Goal: Task Accomplishment & Management: Use online tool/utility

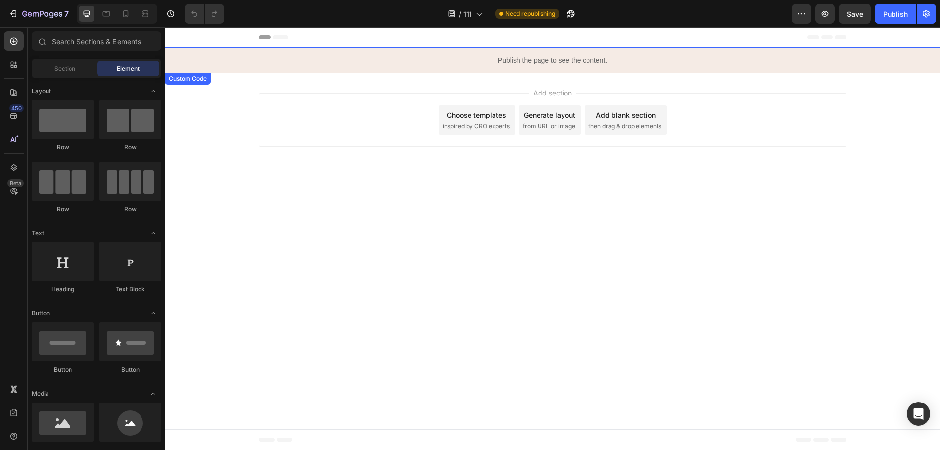
click at [551, 63] on p "Publish the page to see the content." at bounding box center [552, 60] width 775 height 10
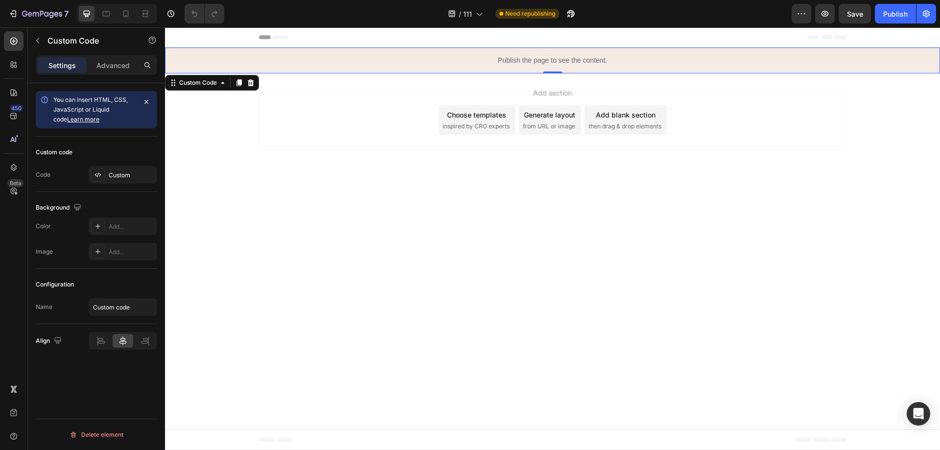
click at [551, 63] on p "Publish the page to see the content." at bounding box center [552, 60] width 775 height 10
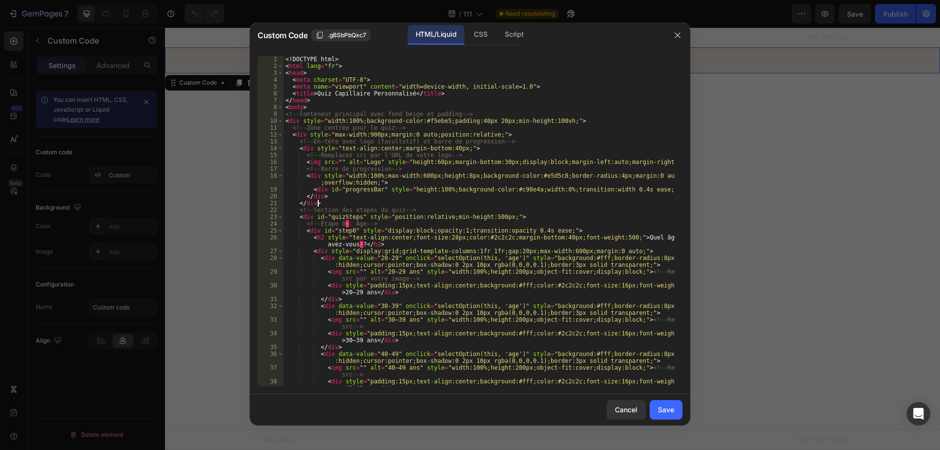
click at [433, 202] on div "<! DOCTYPE html > < html lang = "fr" > < head > < meta charset = "UTF-8" > < me…" at bounding box center [479, 228] width 392 height 344
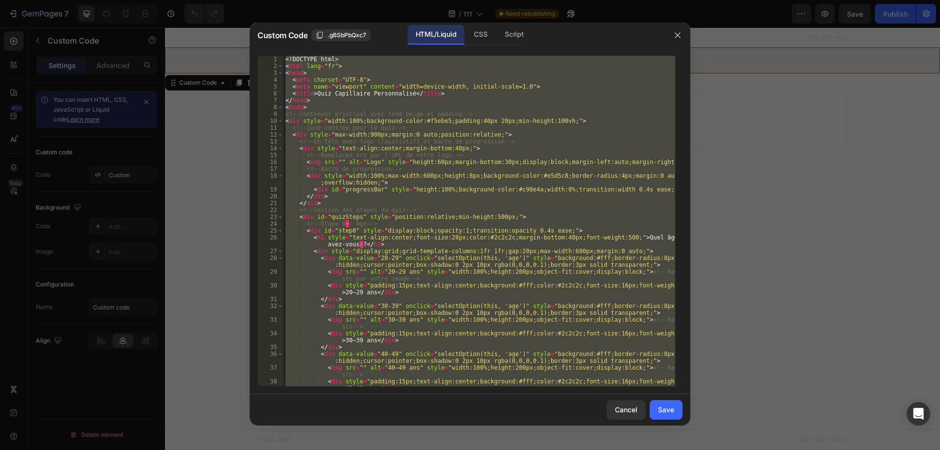
paste textarea
type textarea "</html>"
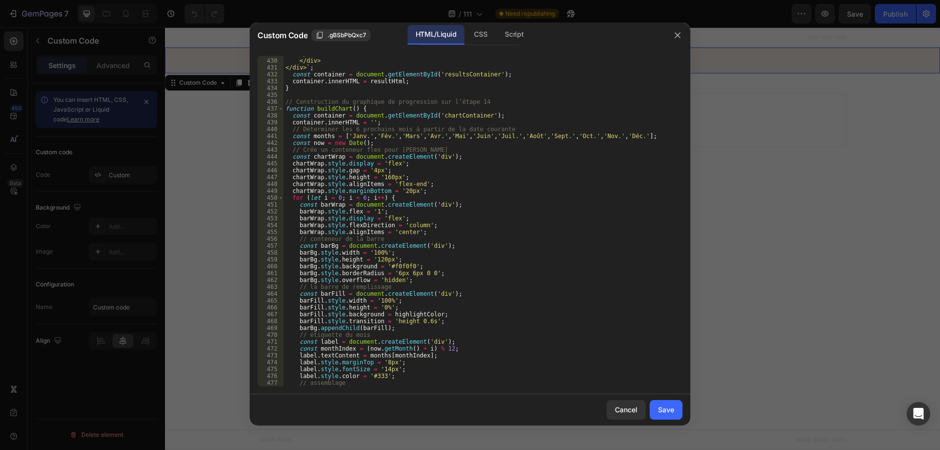
scroll to position [3894, 0]
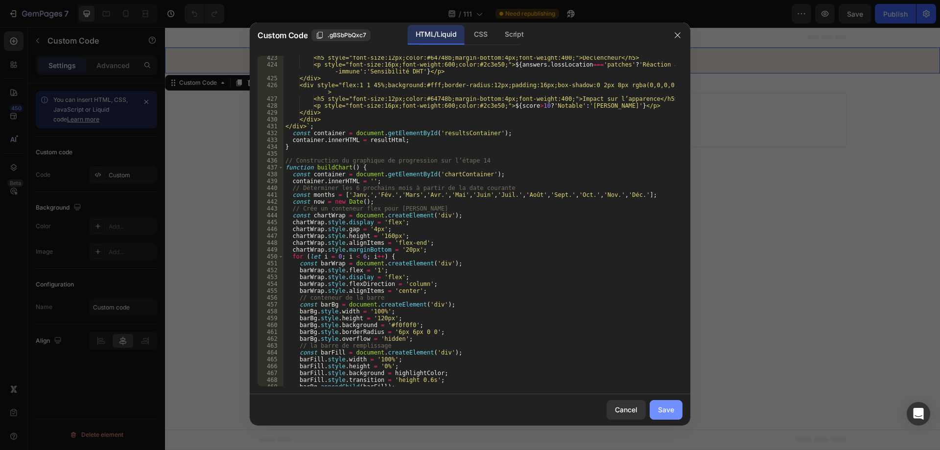
click at [663, 417] on button "Save" at bounding box center [666, 410] width 33 height 20
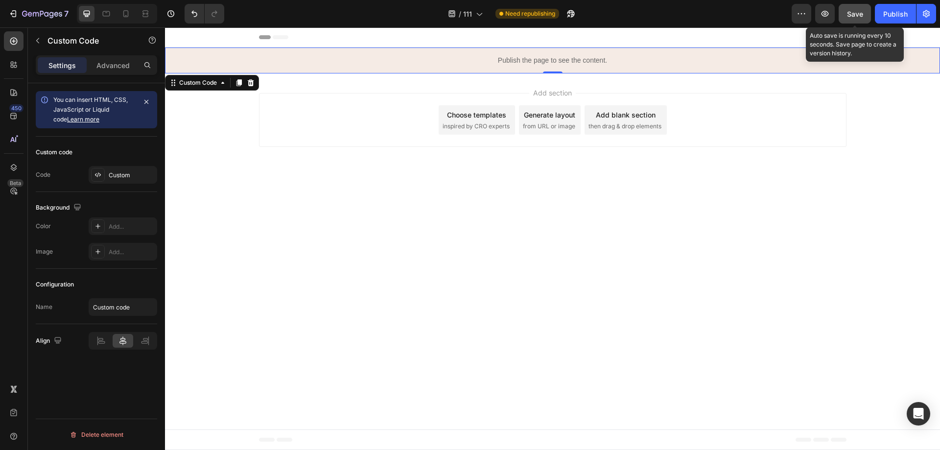
click at [848, 11] on span "Save" at bounding box center [855, 14] width 16 height 8
click at [848, 11] on button "Save" at bounding box center [855, 14] width 32 height 20
click at [820, 13] on icon "button" at bounding box center [825, 14] width 10 height 10
click at [518, 62] on p "Publish the page to see the content." at bounding box center [552, 60] width 775 height 10
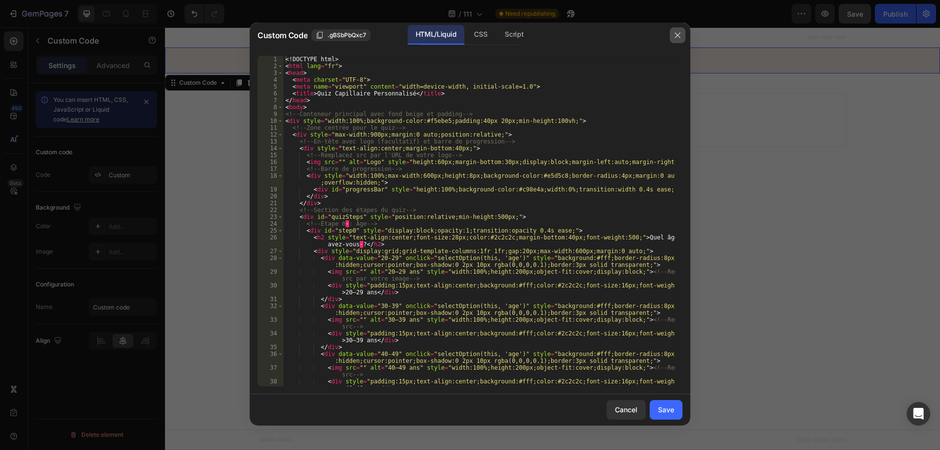
click at [676, 39] on button "button" at bounding box center [678, 35] width 16 height 16
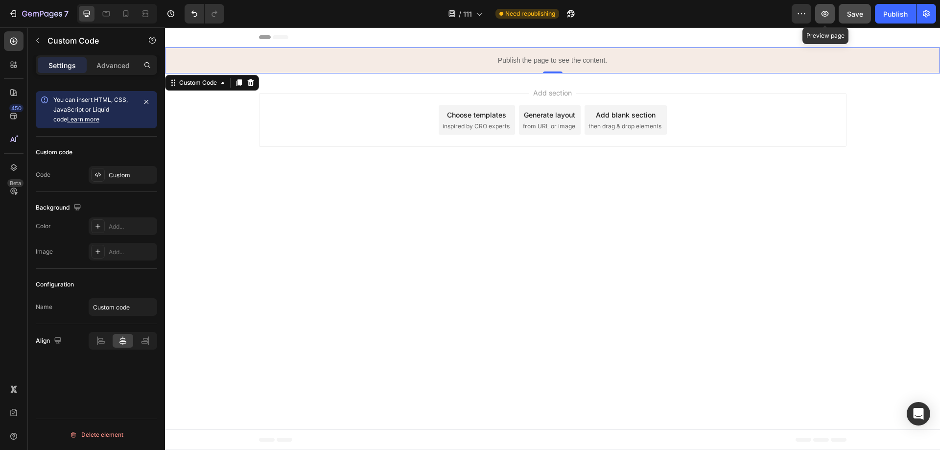
click at [821, 6] on button "button" at bounding box center [825, 14] width 20 height 20
click at [27, 14] on icon "button" at bounding box center [24, 14] width 5 height 6
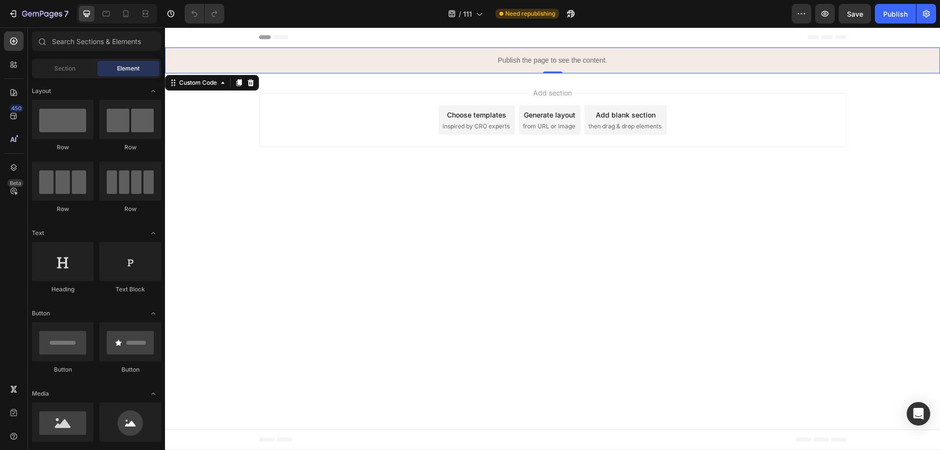
click at [528, 60] on p "Publish the page to see the content." at bounding box center [552, 60] width 775 height 10
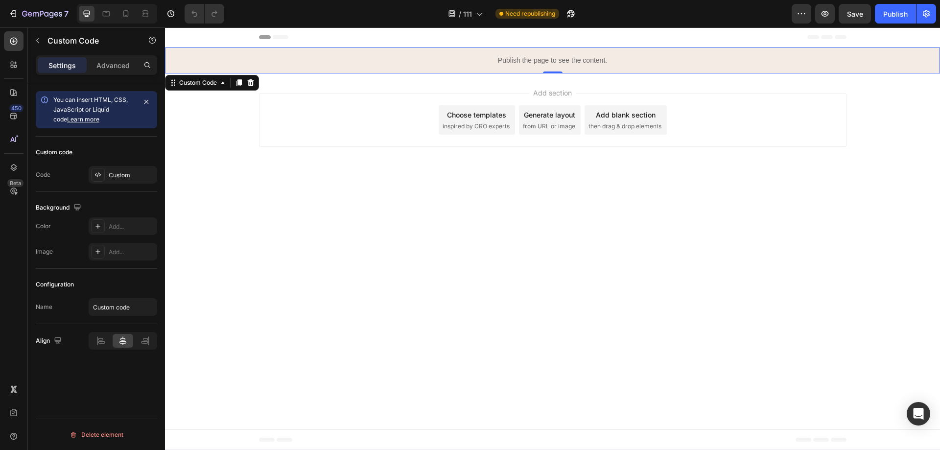
click at [528, 60] on p "Publish the page to see the content." at bounding box center [552, 60] width 775 height 10
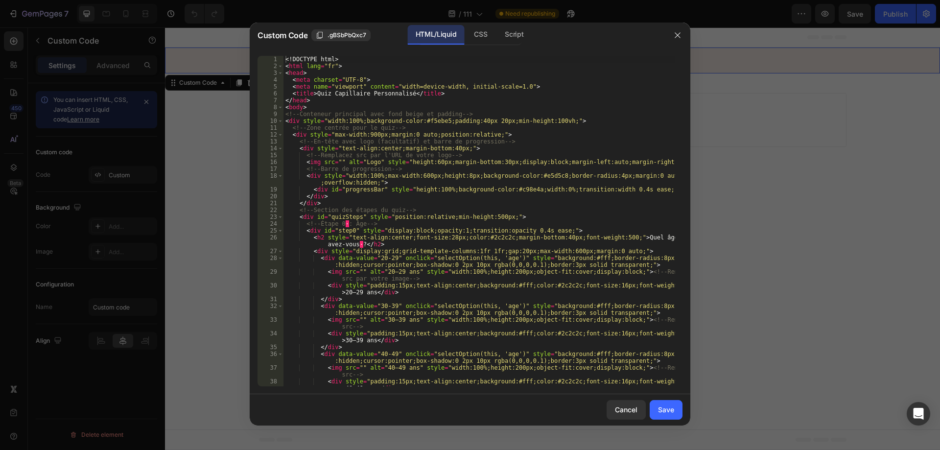
click at [503, 68] on div "<! DOCTYPE html > < html lang = "fr" > < head > < meta charset = "UTF-8" > < me…" at bounding box center [479, 228] width 392 height 344
click at [473, 96] on div "<! DOCTYPE html > < html lang = "fr" > < head > < meta charset = "UTF-8" > < me…" at bounding box center [479, 228] width 392 height 344
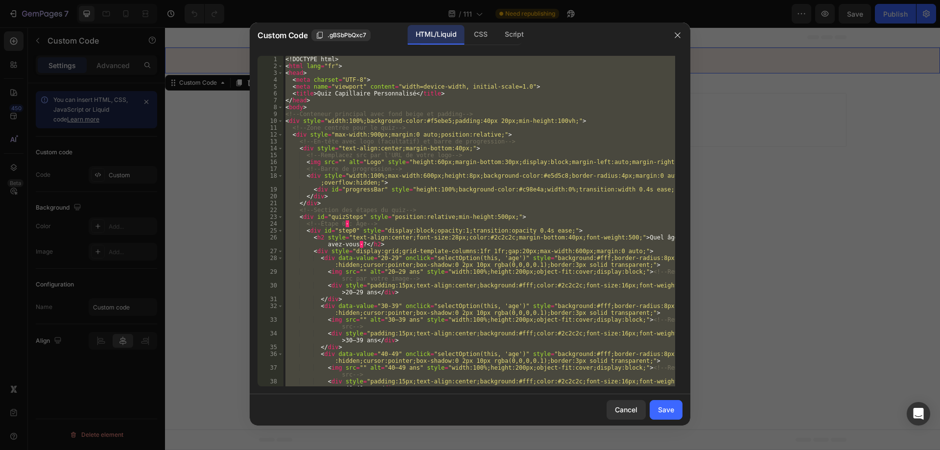
click at [682, 73] on div "</body> </html> 1 2 3 4 5 6 7 8 9 10 11 12 13 14 15 16 17 18 19 20 21 22 23 24 …" at bounding box center [470, 221] width 441 height 346
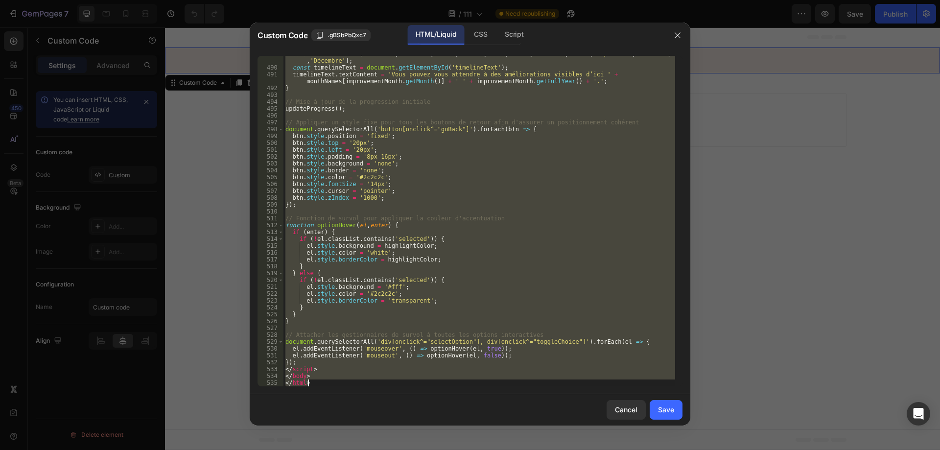
click at [531, 334] on div "const monthNames = [ 'Janvier' , 'Février' , 'Mars' , 'Avril' , 'Mai' , 'Juin' …" at bounding box center [479, 221] width 392 height 330
paste textarea
type textarea "</html>"
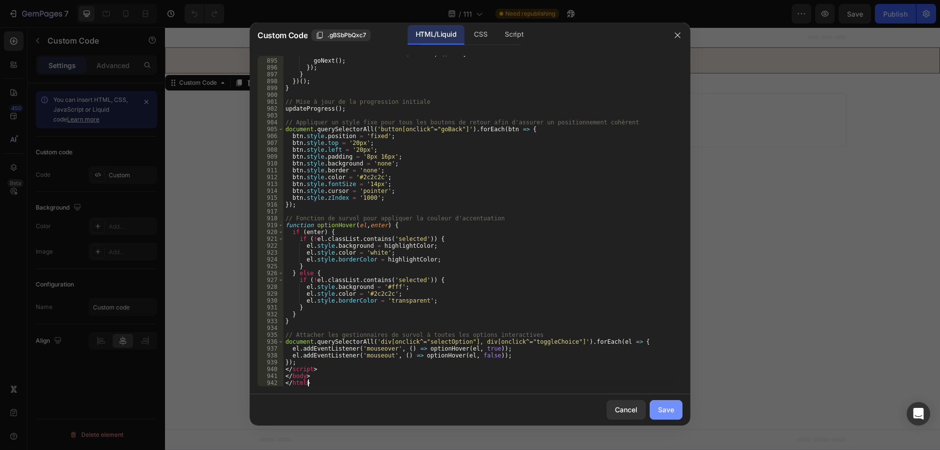
click at [654, 403] on button "Save" at bounding box center [666, 410] width 33 height 20
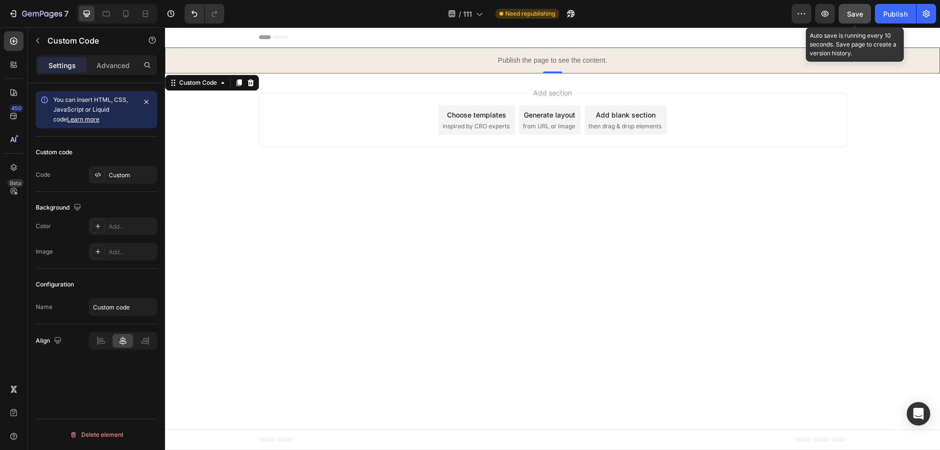
click at [850, 12] on span "Save" at bounding box center [855, 14] width 16 height 8
click at [850, 12] on button "button" at bounding box center [855, 14] width 32 height 20
click at [821, 15] on icon "button" at bounding box center [825, 14] width 10 height 10
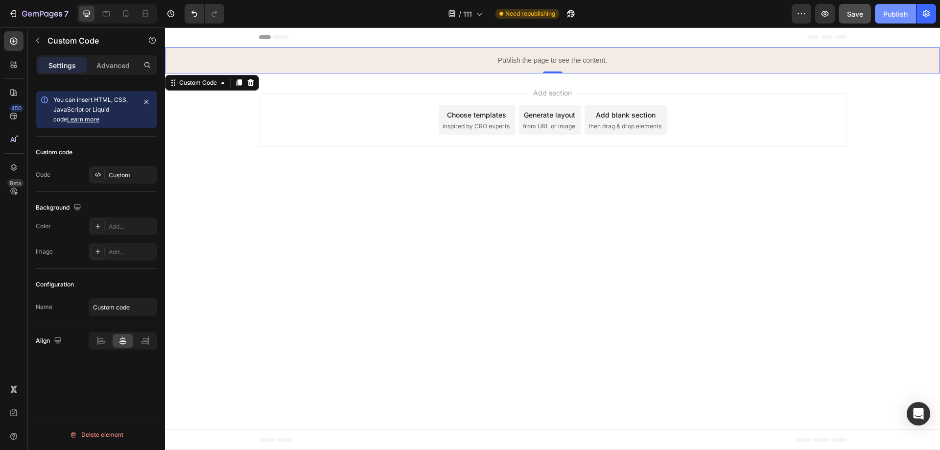
click at [912, 17] on button "Publish" at bounding box center [895, 14] width 41 height 20
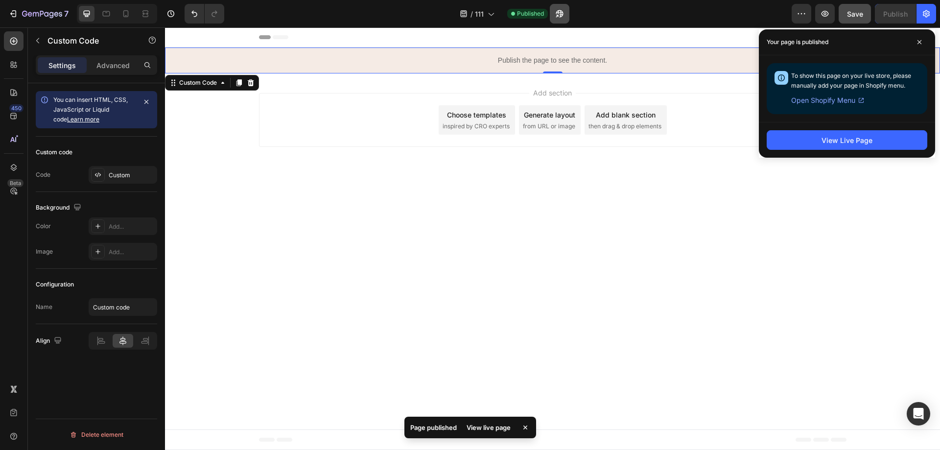
click at [564, 17] on icon "button" at bounding box center [560, 14] width 10 height 10
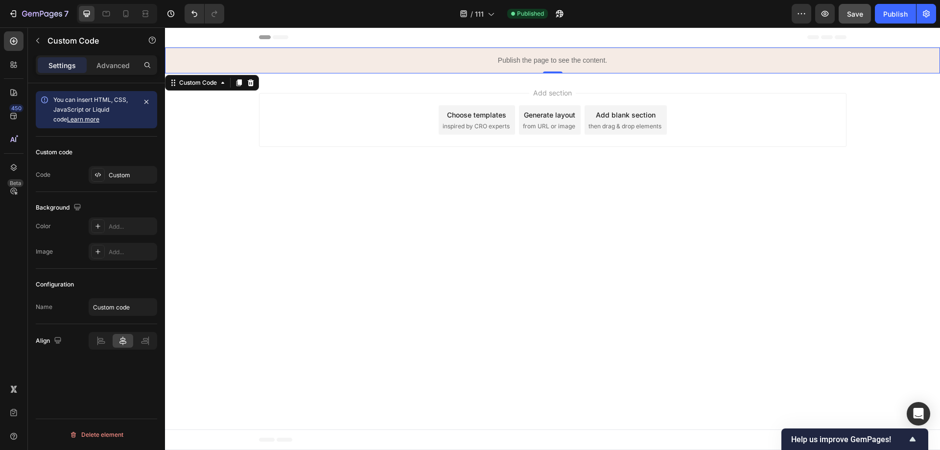
click at [493, 61] on p "Publish the page to see the content." at bounding box center [552, 60] width 775 height 10
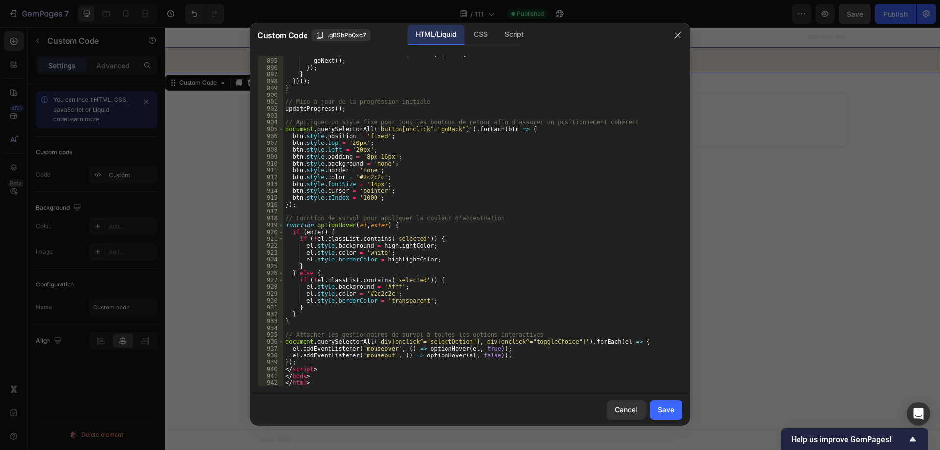
click at [562, 357] on div "continueBtn . addEventListener ( 'click' , ( ) => { goNext ( ) ; }) ; } }) ( ) …" at bounding box center [479, 222] width 392 height 344
paste textarea
type textarea "</html>"
click at [665, 414] on div "Save" at bounding box center [666, 409] width 16 height 10
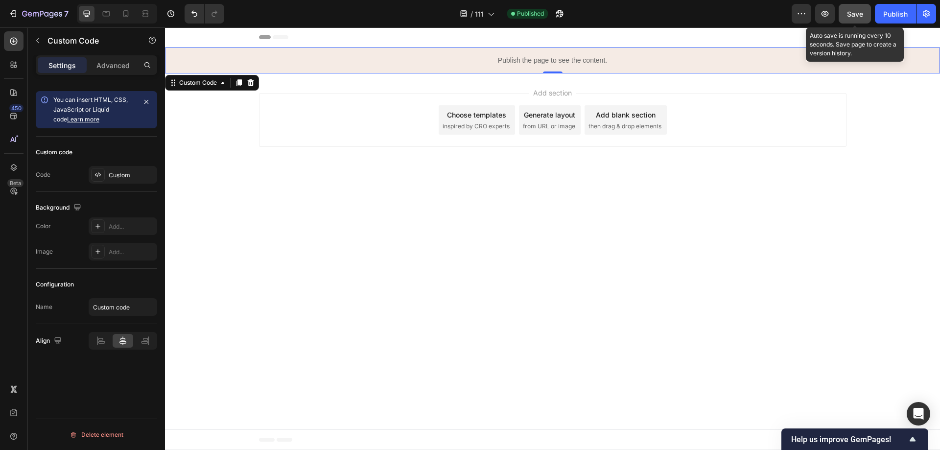
click at [851, 16] on span "Save" at bounding box center [855, 14] width 16 height 8
click at [851, 16] on div "button" at bounding box center [855, 14] width 8 height 8
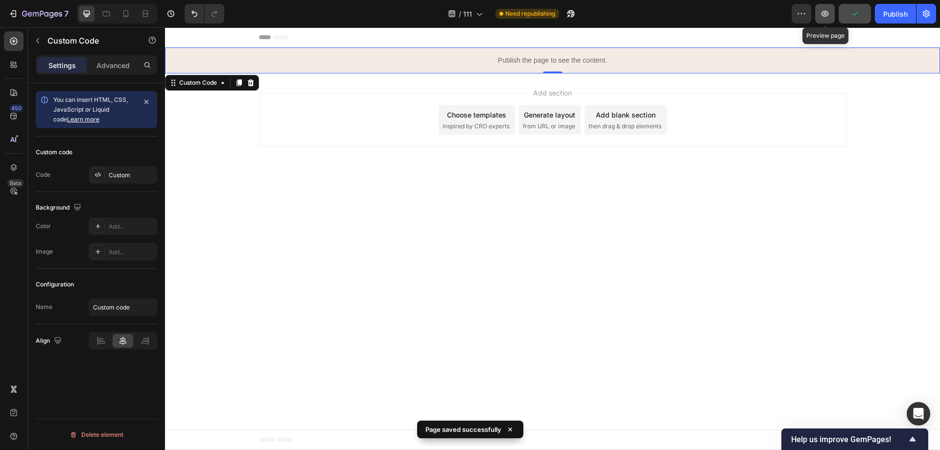
click at [825, 14] on icon "button" at bounding box center [825, 14] width 10 height 10
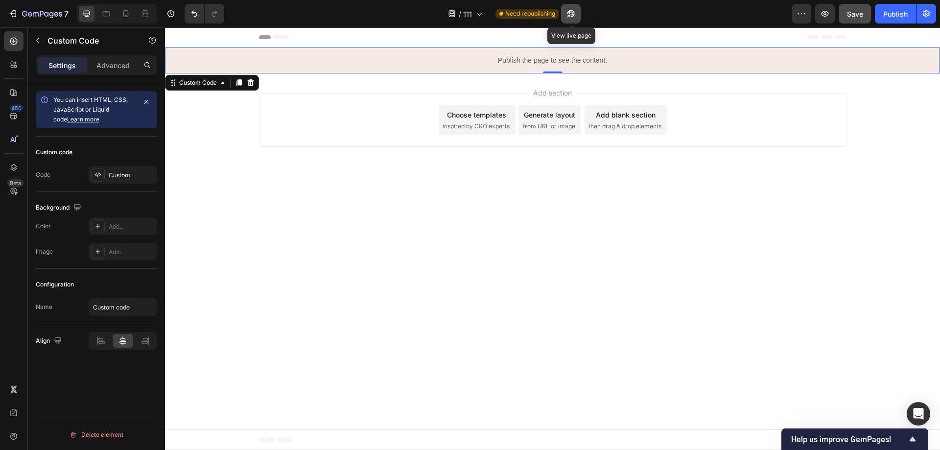
click at [568, 13] on icon "button" at bounding box center [570, 13] width 7 height 7
